Goal: Find contact information: Find contact information

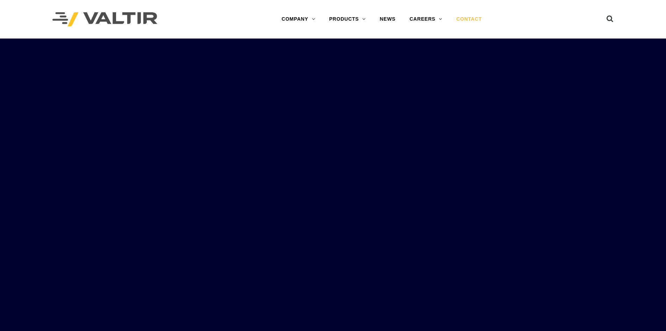
click at [474, 18] on link "CONTACT" at bounding box center [470, 19] width 40 height 14
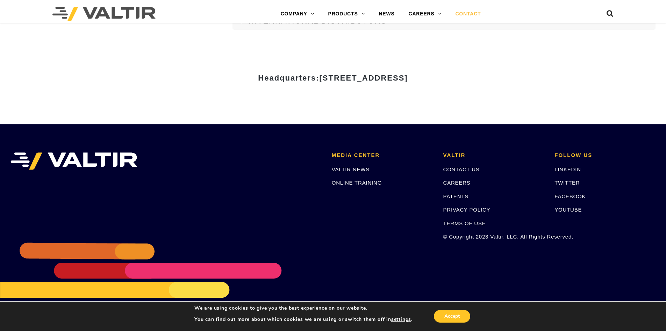
scroll to position [963, 0]
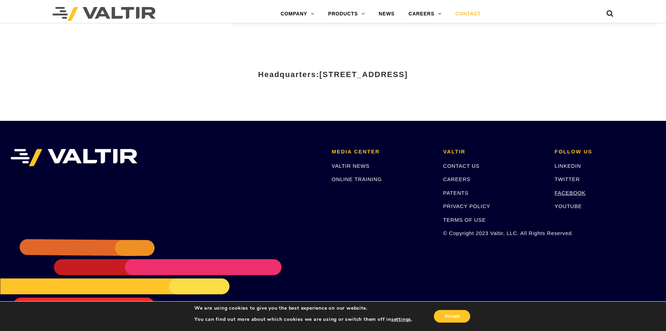
click at [578, 193] on link "FACEBOOK" at bounding box center [570, 193] width 31 height 6
click at [464, 181] on link "CAREERS" at bounding box center [457, 179] width 27 height 6
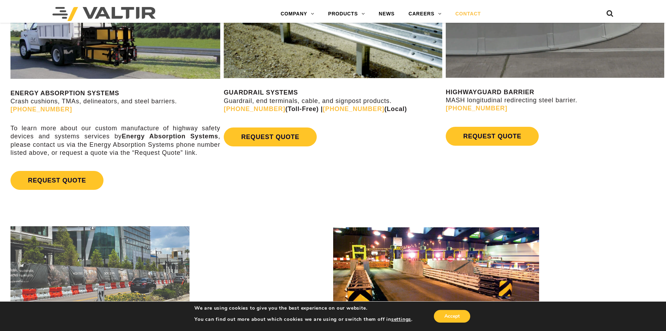
scroll to position [525, 0]
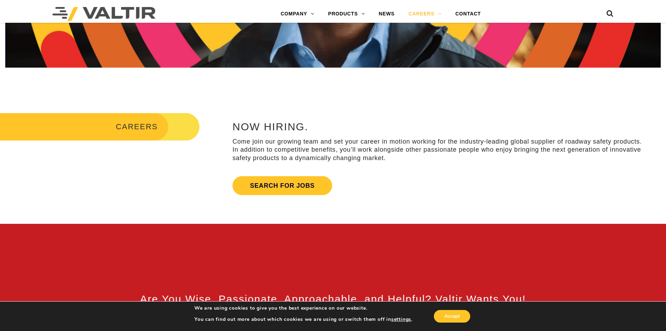
scroll to position [280, 0]
